Goal: Information Seeking & Learning: Find specific fact

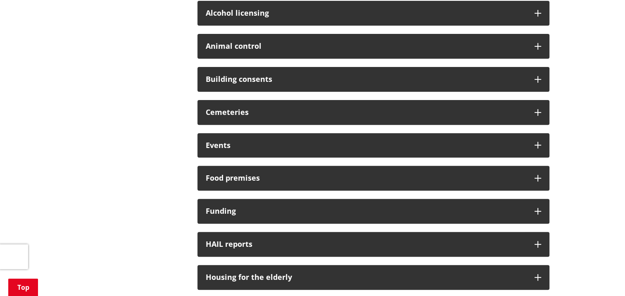
scroll to position [289, 0]
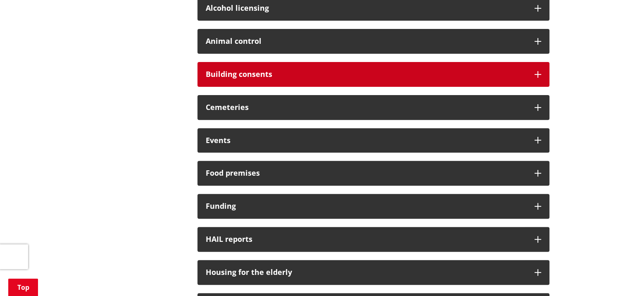
click at [538, 71] on icon at bounding box center [537, 74] width 7 height 7
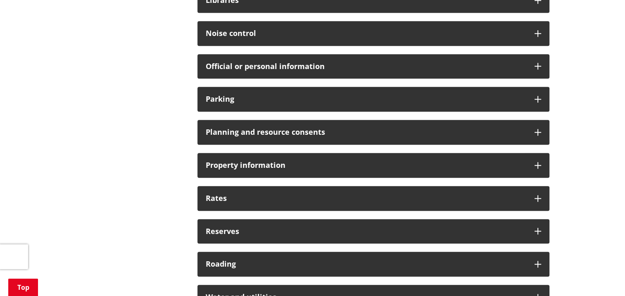
scroll to position [676, 0]
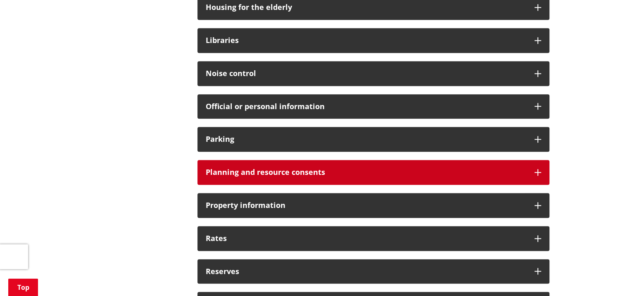
click at [535, 170] on icon at bounding box center [537, 172] width 7 height 7
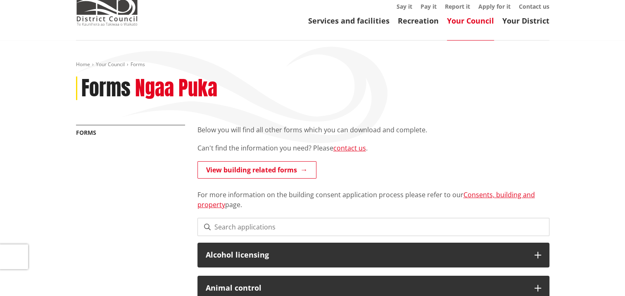
scroll to position [0, 0]
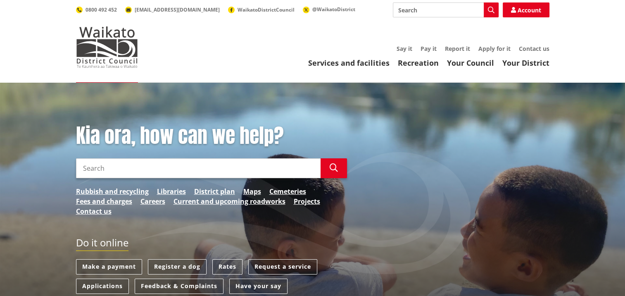
click at [445, 10] on input "Search" at bounding box center [446, 9] width 106 height 15
paste input "6a waikato memorandum from licensed"
type input "6a waikato memorandum from licensed"
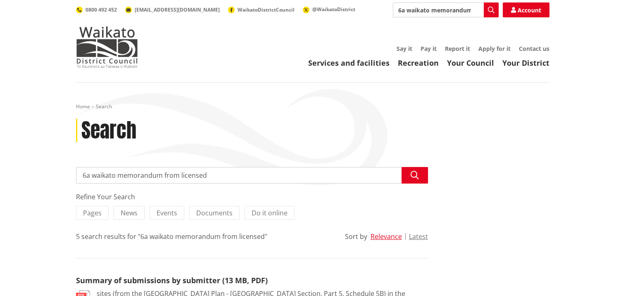
click at [118, 177] on input "6a waikato memorandum from licensed" at bounding box center [252, 175] width 352 height 17
click at [174, 173] on input "memorandum from licensed" at bounding box center [252, 175] width 352 height 17
type input "memorandum from licensed building practitioner"
click at [416, 175] on icon "button" at bounding box center [415, 175] width 8 height 8
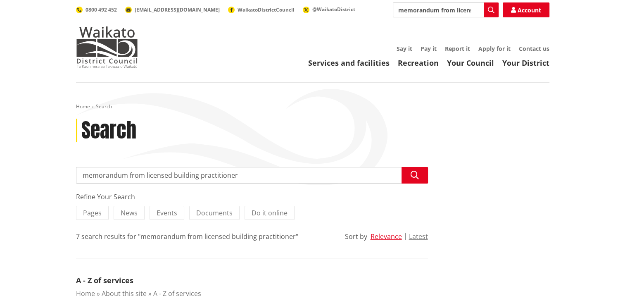
drag, startPoint x: 243, startPoint y: 178, endPoint x: 8, endPoint y: 154, distance: 236.7
type input "record of building works"
click at [413, 178] on icon "button" at bounding box center [415, 175] width 8 height 8
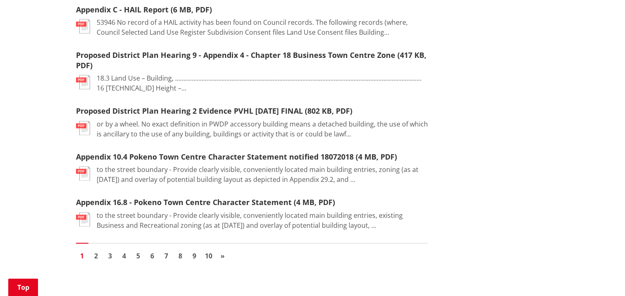
scroll to position [1054, 0]
